Goal: Task Accomplishment & Management: Complete application form

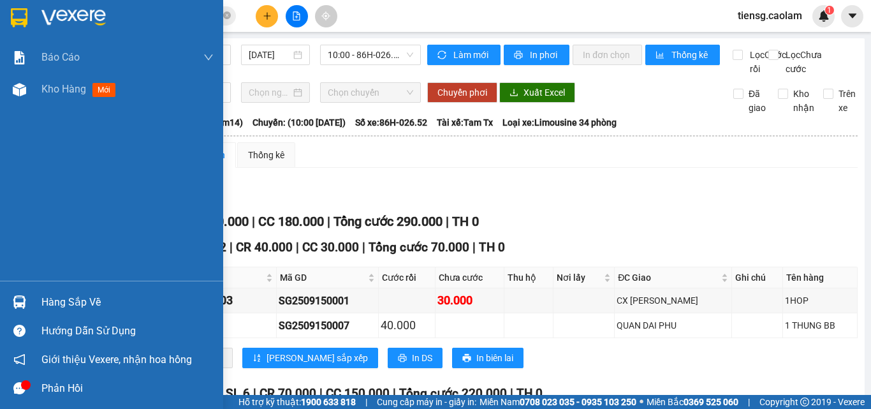
scroll to position [269, 0]
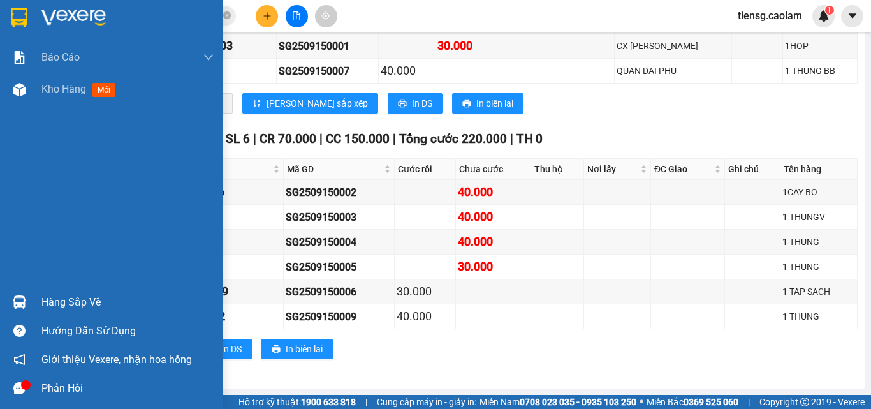
click at [28, 20] on div at bounding box center [19, 17] width 22 height 22
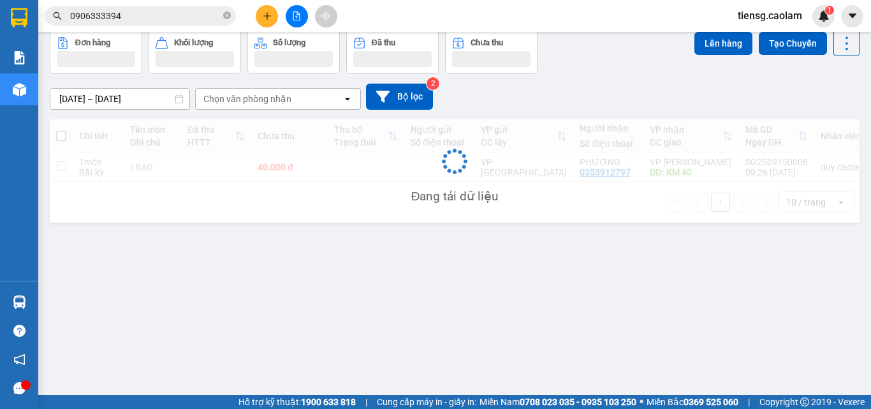
scroll to position [59, 0]
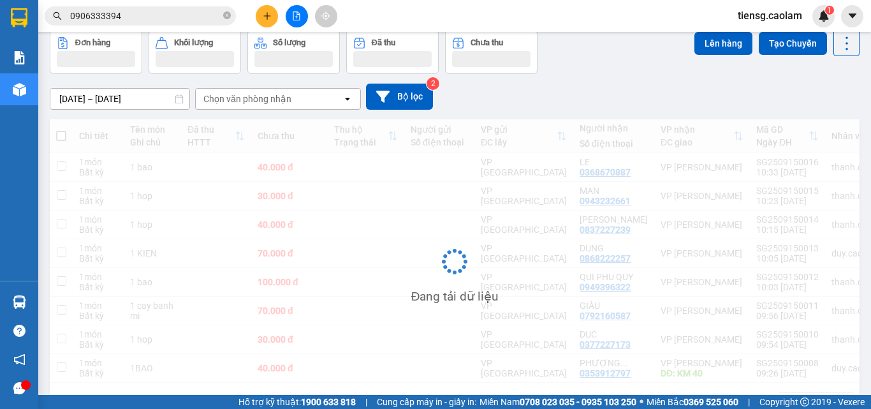
click at [269, 20] on button at bounding box center [267, 16] width 22 height 22
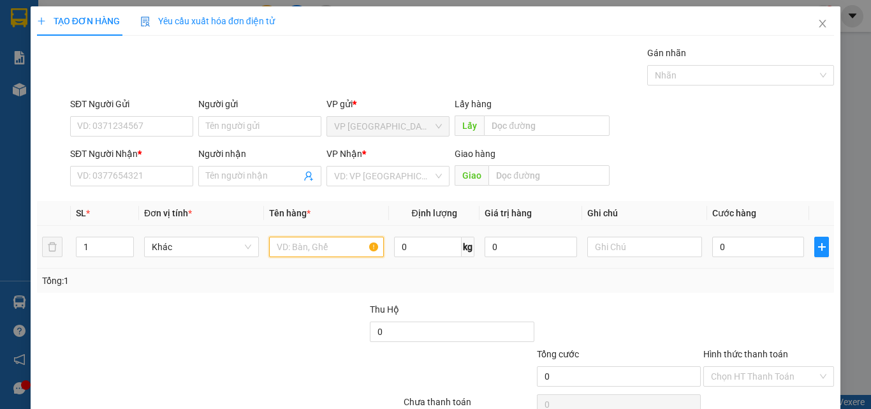
click at [333, 242] on input "text" at bounding box center [326, 247] width 115 height 20
type input "1 XOP"
type input "4"
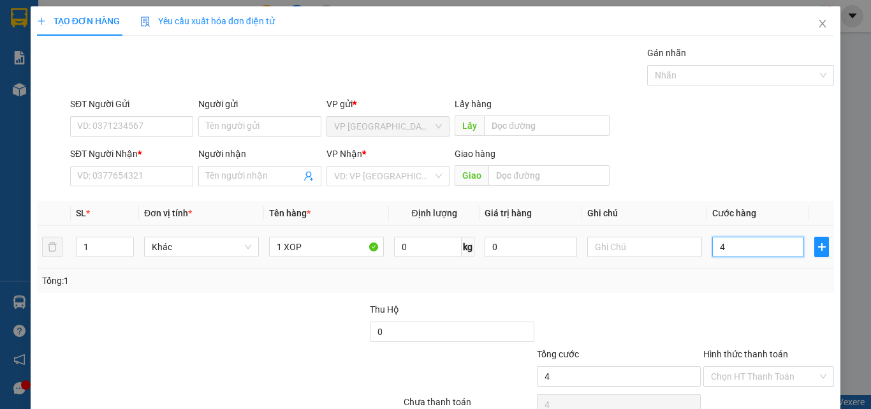
type input "4-"
type input "0"
type input "4"
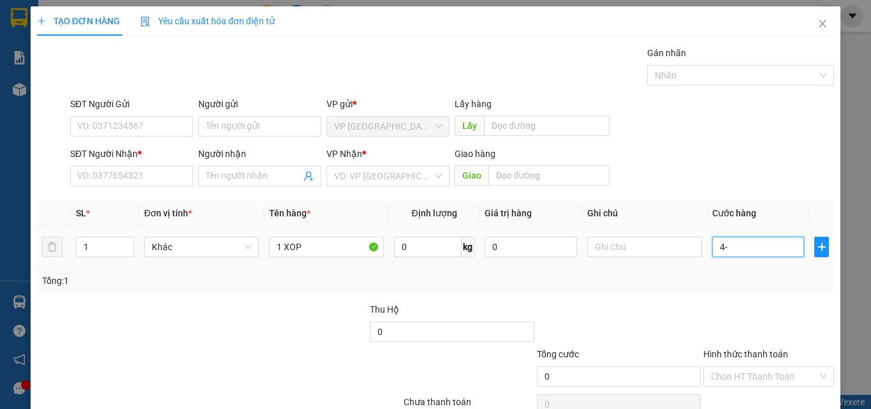
type input "4"
type input "40"
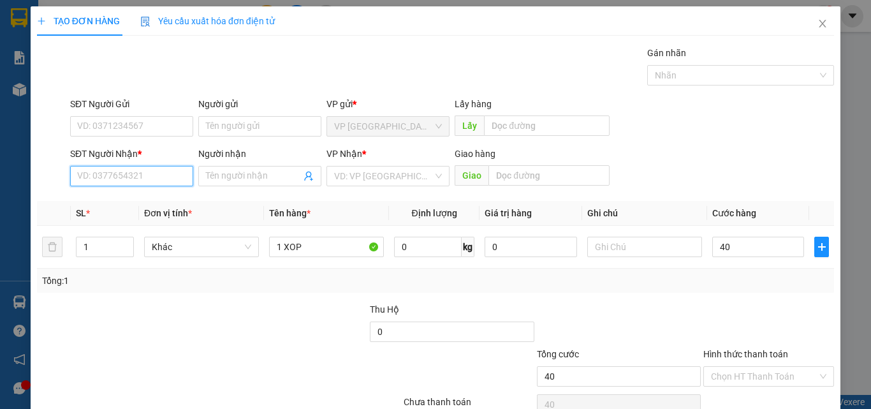
type input "40.000"
click at [140, 172] on input "SĐT Người Nhận *" at bounding box center [131, 176] width 123 height 20
click at [141, 210] on div "0962005566 - DUC" at bounding box center [131, 201] width 122 height 20
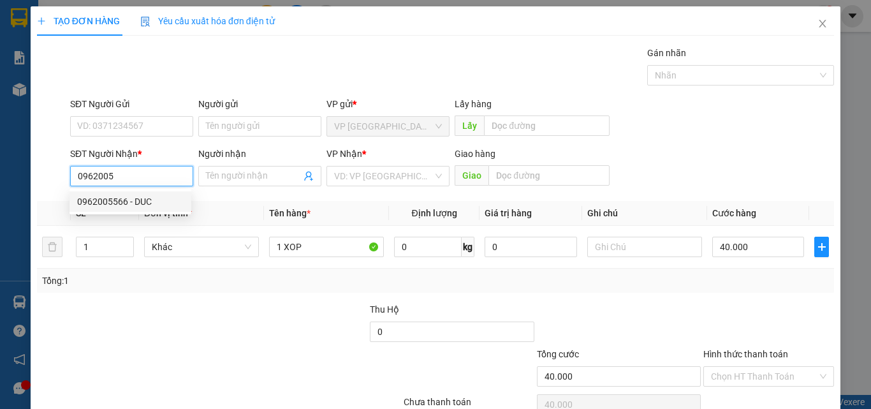
type input "0962005566"
type input "DUC"
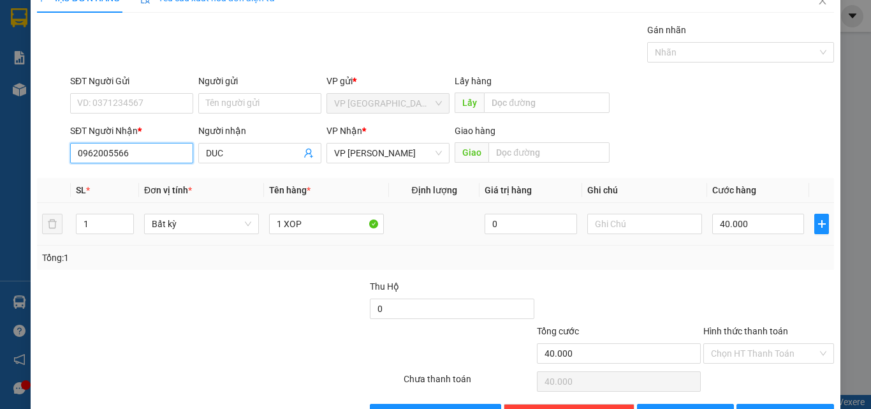
scroll to position [63, 0]
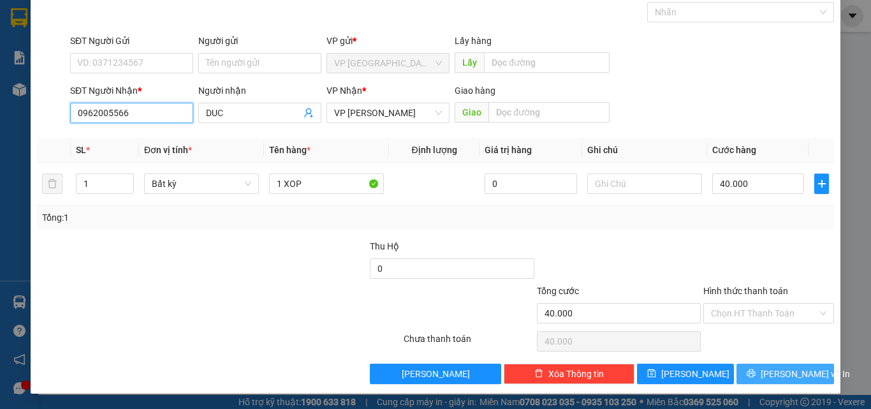
type input "0962005566"
click at [783, 379] on span "[PERSON_NAME] và In" at bounding box center [805, 374] width 89 height 14
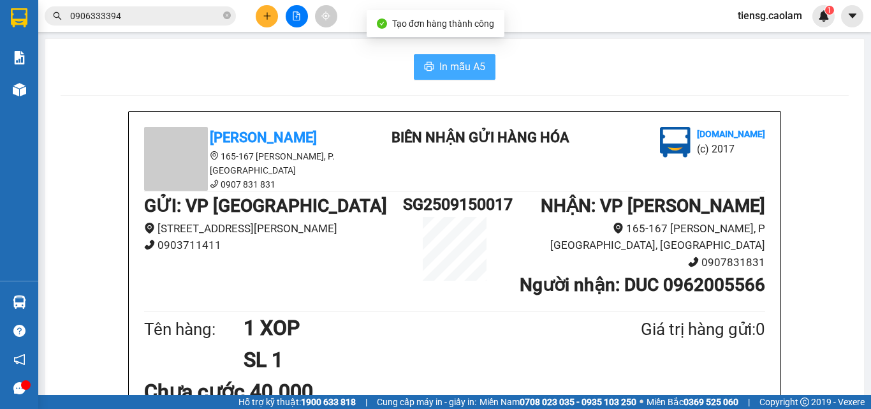
click at [436, 79] on button "In mẫu A5" at bounding box center [455, 67] width 82 height 26
